Goal: Use online tool/utility

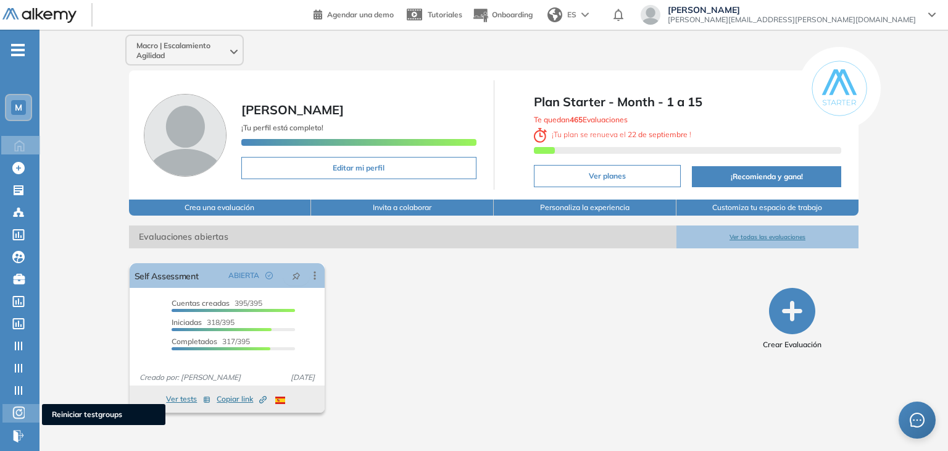
click at [21, 415] on icon at bounding box center [18, 412] width 12 height 15
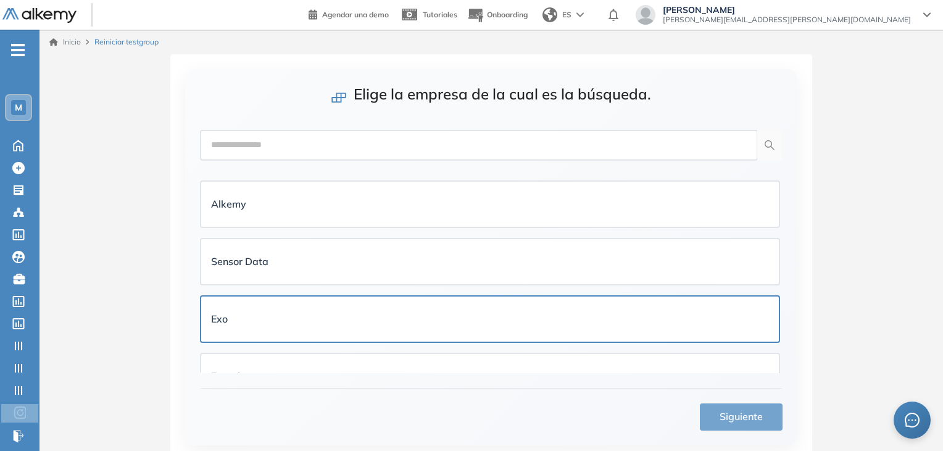
drag, startPoint x: 252, startPoint y: 193, endPoint x: 615, endPoint y: 330, distance: 388.2
click at [256, 193] on div "Alkemy" at bounding box center [490, 203] width 558 height 25
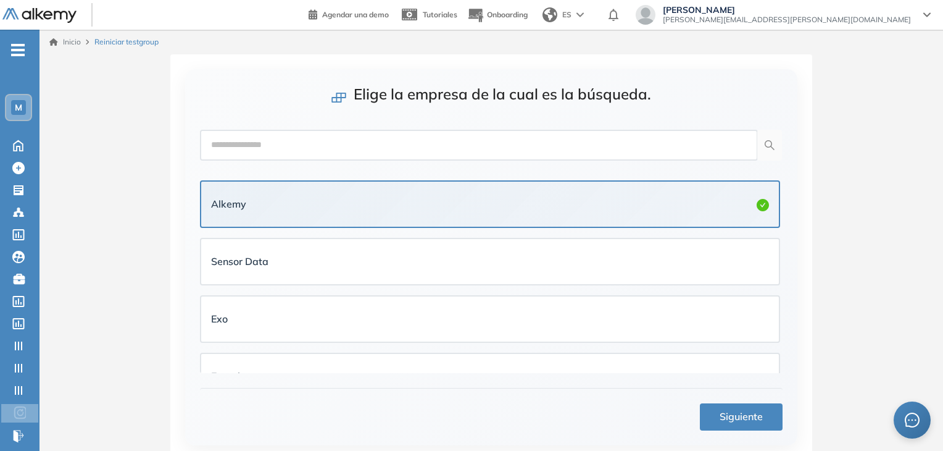
click at [743, 425] on button "Siguiente" at bounding box center [741, 416] width 83 height 27
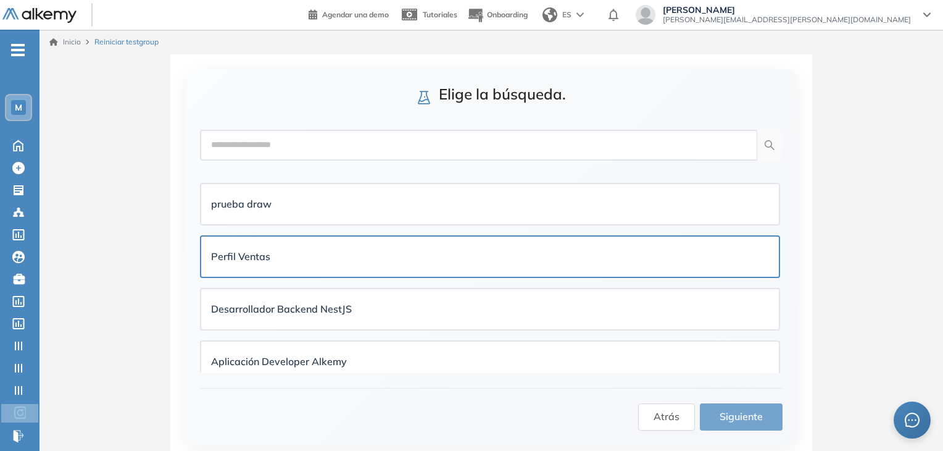
scroll to position [370, 0]
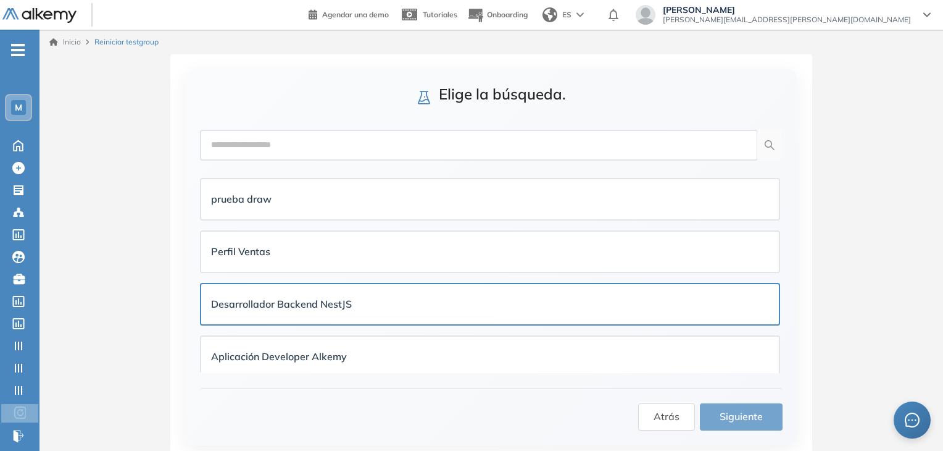
click at [341, 304] on strong "Desarrollador Backend NestJS" at bounding box center [281, 304] width 141 height 12
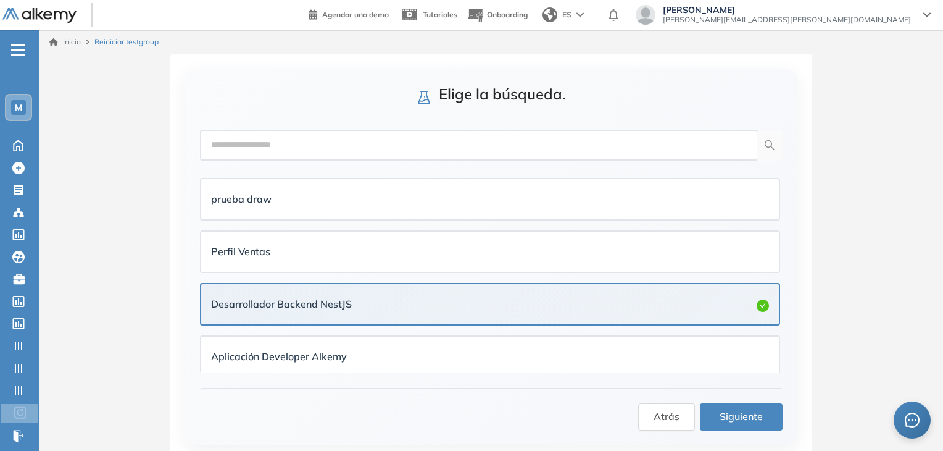
click at [743, 409] on span "Siguiente" at bounding box center [741, 416] width 43 height 15
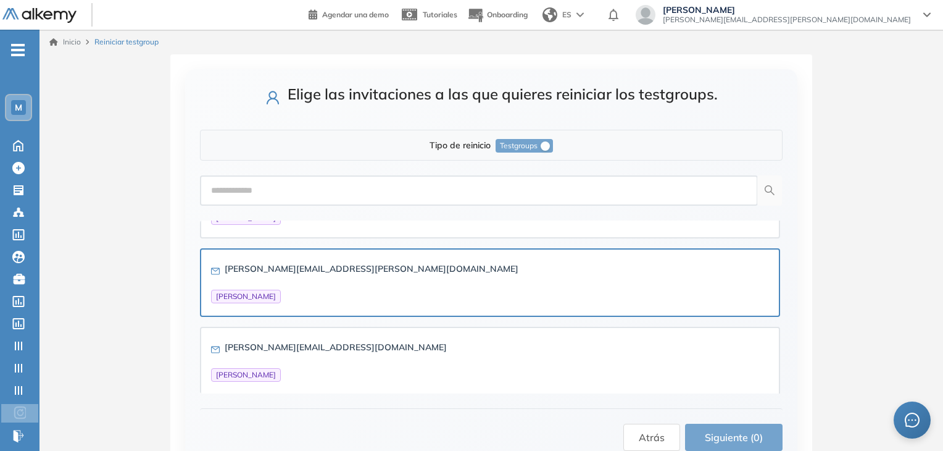
scroll to position [59, 0]
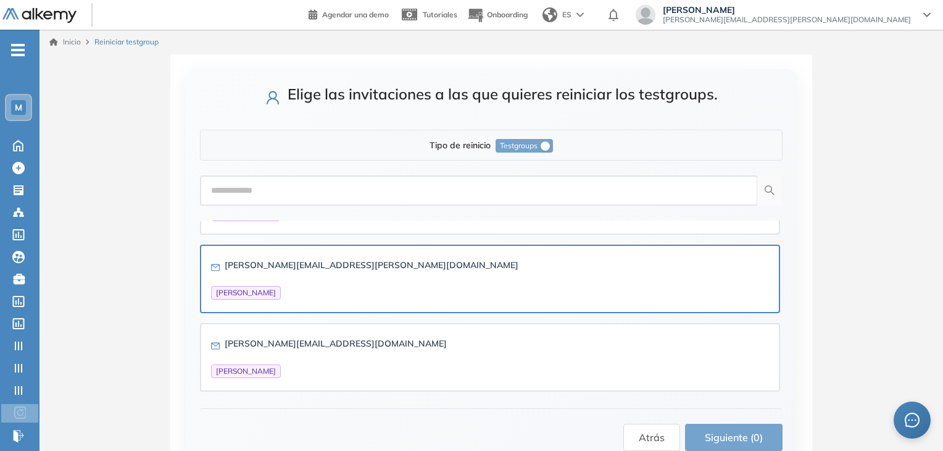
click at [369, 280] on div "[PERSON_NAME][EMAIL_ADDRESS][PERSON_NAME][DOMAIN_NAME] [PERSON_NAME]" at bounding box center [490, 278] width 558 height 41
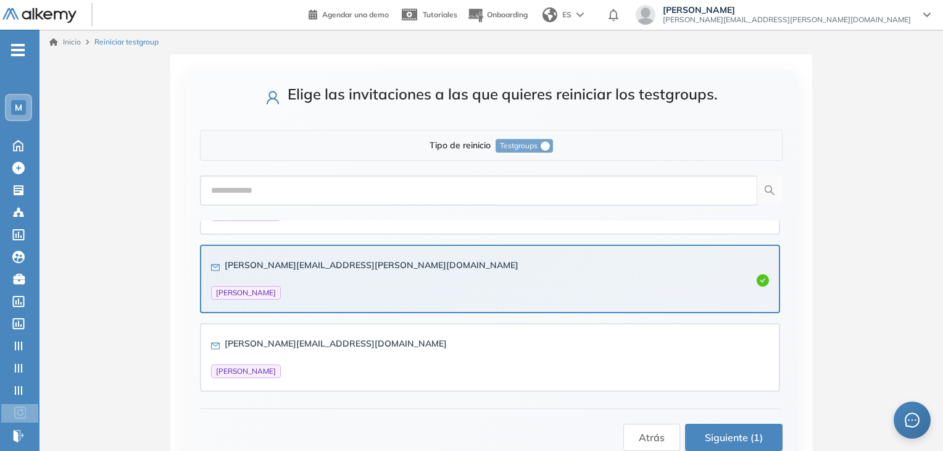
click at [709, 435] on span "Siguiente (1)" at bounding box center [734, 437] width 58 height 15
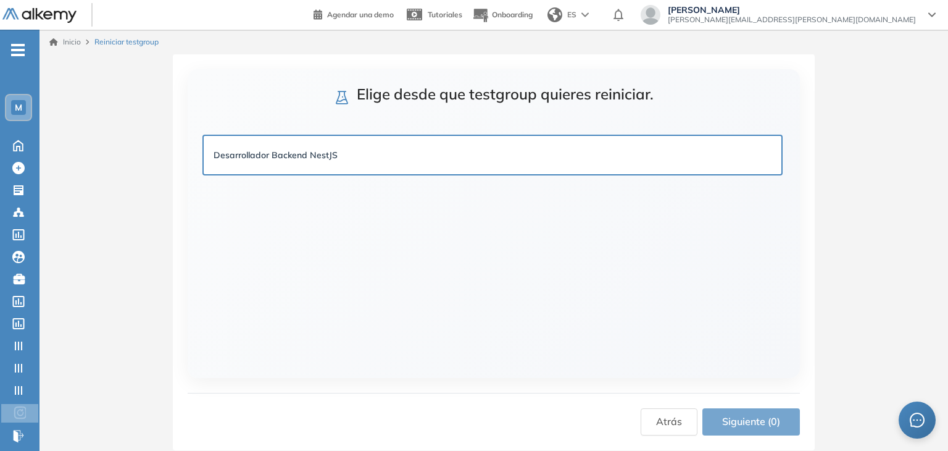
click at [421, 152] on div "Desarrollador Backend NestJS" at bounding box center [493, 155] width 558 height 14
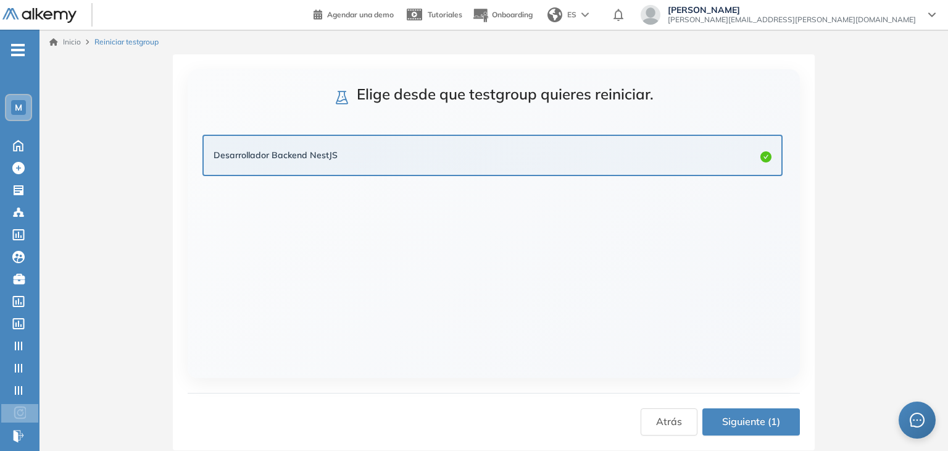
click at [732, 411] on button "Siguiente (1)" at bounding box center [752, 421] width 98 height 27
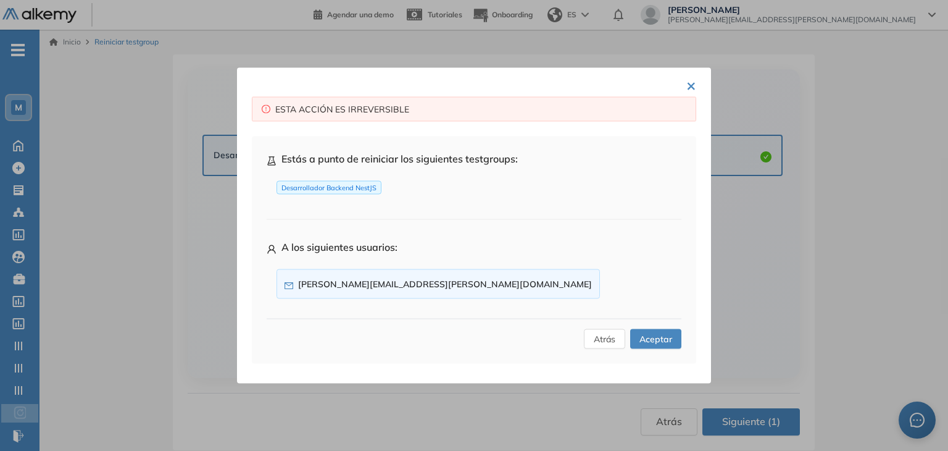
click at [650, 336] on span "Aceptar" at bounding box center [656, 339] width 33 height 14
